Goal: Task Accomplishment & Management: Manage account settings

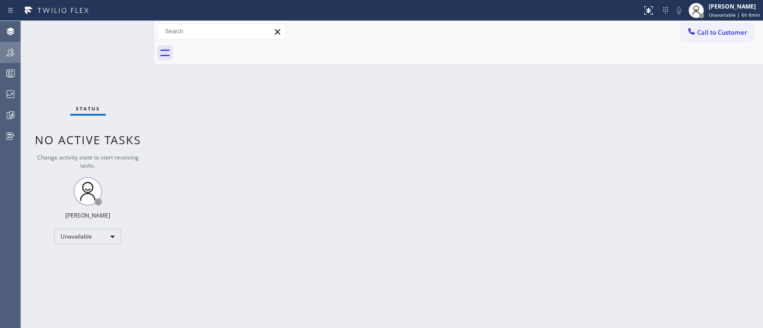
click at [6, 53] on icon at bounding box center [10, 52] width 11 height 11
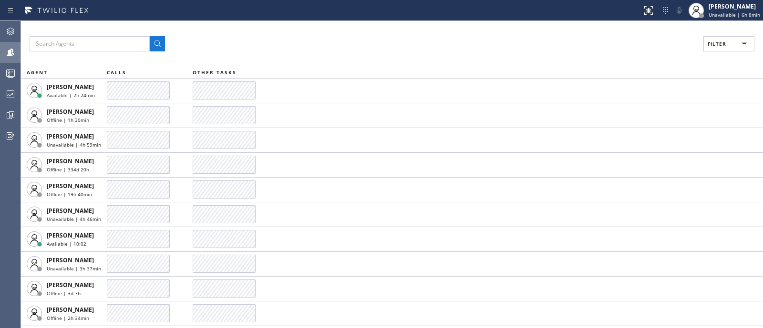
click at [723, 37] on button "Filter" at bounding box center [728, 43] width 51 height 15
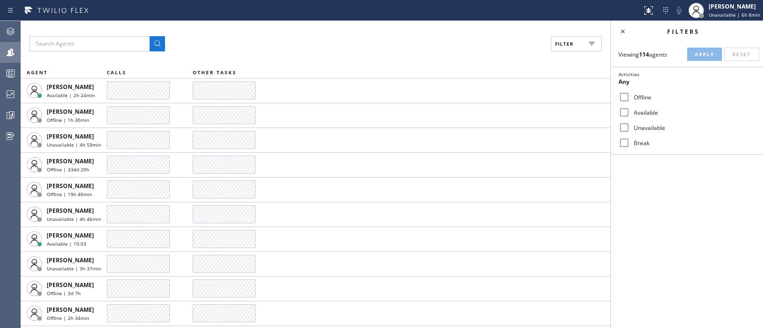
click at [660, 115] on label "Available" at bounding box center [692, 113] width 125 height 8
click at [630, 115] on input "Available" at bounding box center [623, 112] width 11 height 11
checkbox input "true"
click at [706, 56] on span "Apply" at bounding box center [704, 54] width 20 height 7
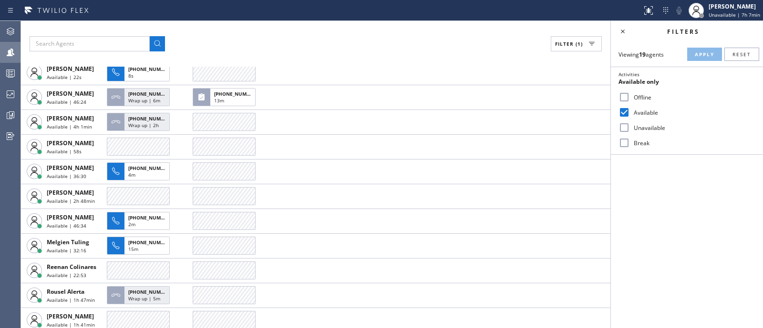
scroll to position [142, 0]
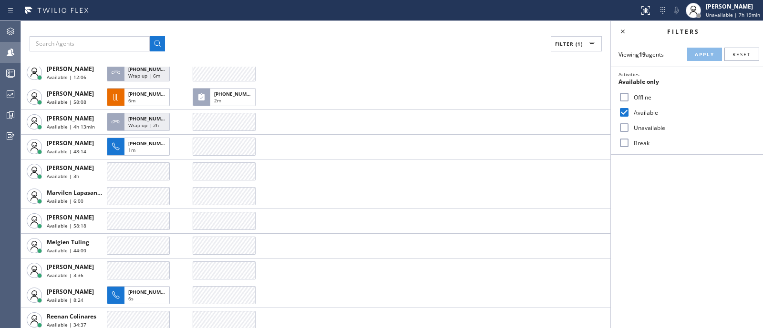
click at [736, 146] on label "Break" at bounding box center [692, 143] width 125 height 8
click at [630, 146] on input "Break" at bounding box center [623, 142] width 11 height 11
checkbox input "true"
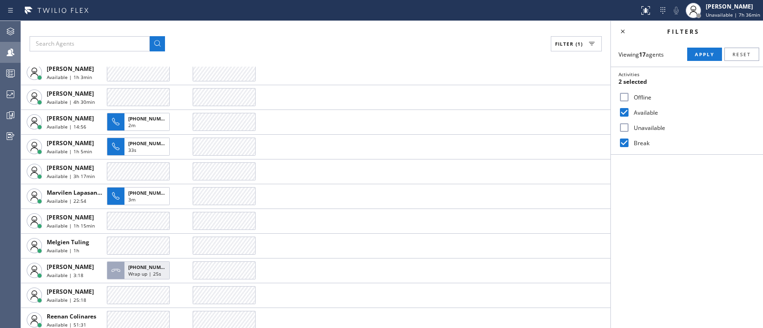
scroll to position [117, 0]
click at [720, 229] on div "Filters Viewing 17 agents Apply Reset Activities 2 selected Offline Available U…" at bounding box center [687, 174] width 152 height 307
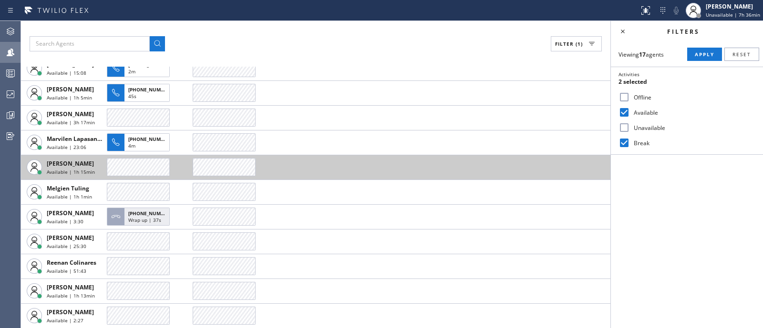
scroll to position [0, 0]
